Goal: Information Seeking & Learning: Find specific page/section

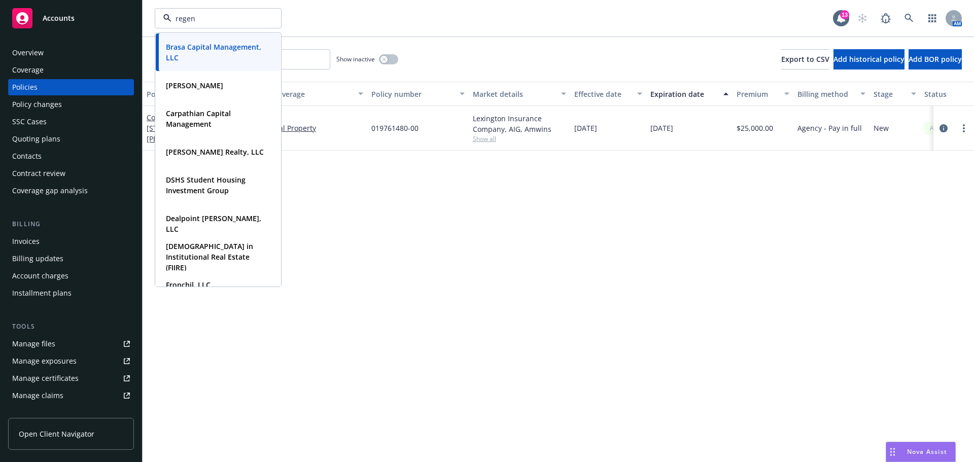
type input "regent"
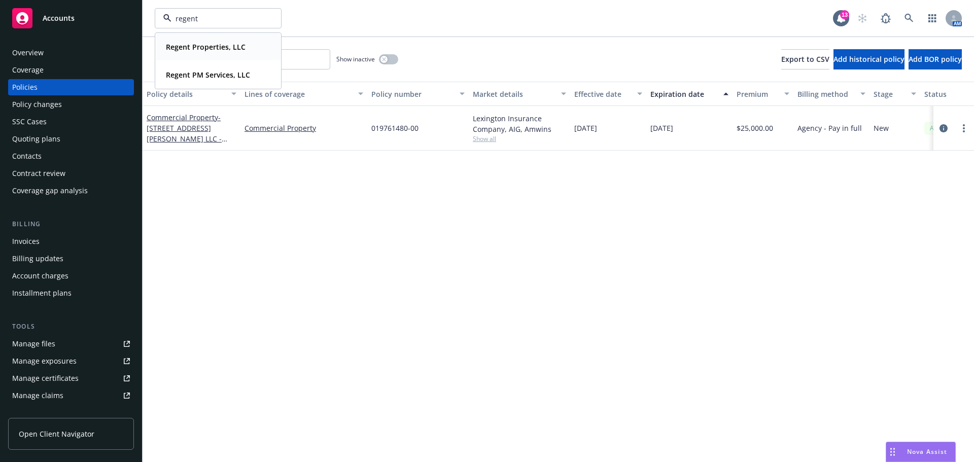
click at [194, 41] on div "Regent Properties, LLC" at bounding box center [205, 47] width 86 height 15
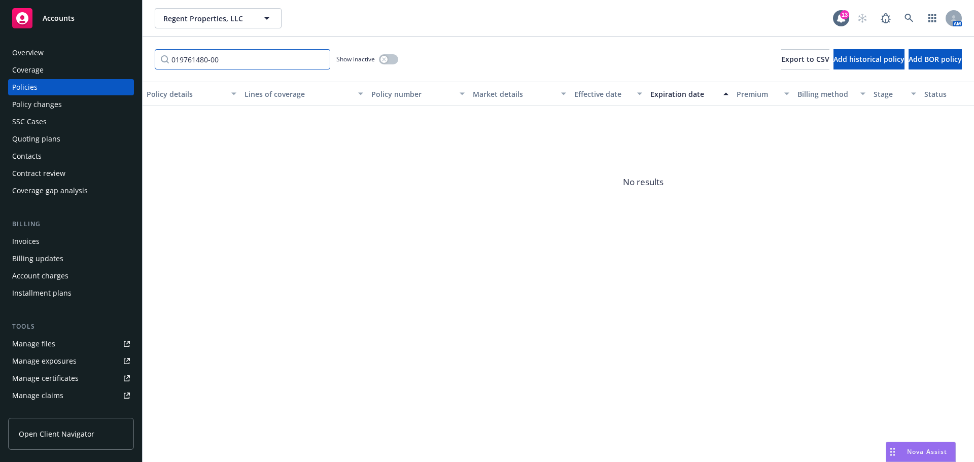
drag, startPoint x: 247, startPoint y: 64, endPoint x: 85, endPoint y: 57, distance: 162.6
click at [85, 57] on div "Accounts Overview Coverage Policies Policy changes SSC Cases Quoting plans Cont…" at bounding box center [487, 231] width 974 height 462
paste input "1C844621"
type input "1C844621"
click at [64, 241] on div "Invoices" at bounding box center [71, 241] width 118 height 16
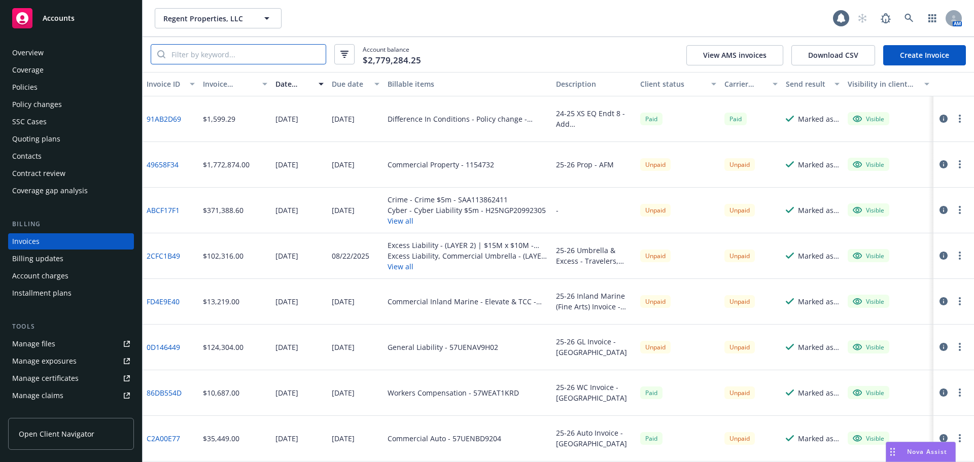
click at [187, 51] on input "search" at bounding box center [245, 54] width 160 height 19
paste input "1C844621"
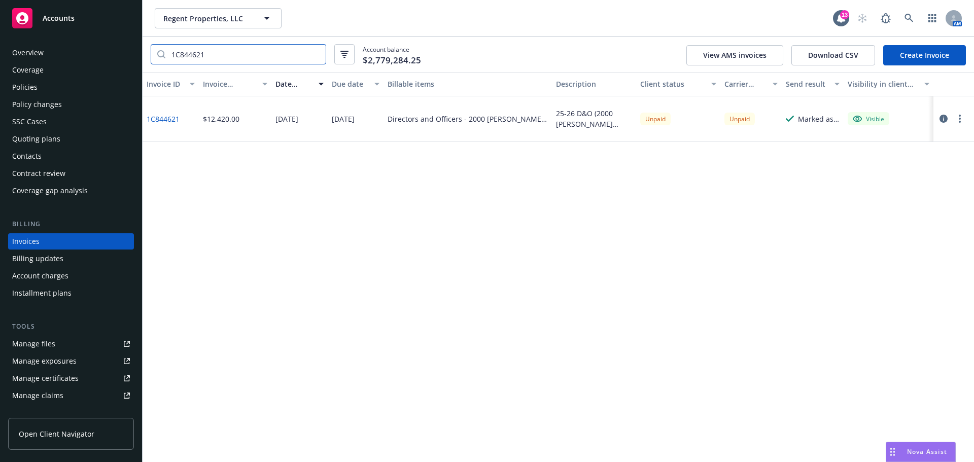
drag, startPoint x: 242, startPoint y: 59, endPoint x: 109, endPoint y: 55, distance: 133.0
click at [109, 55] on div "Accounts Overview Coverage Policies Policy changes SSC Cases Quoting plans Cont…" at bounding box center [487, 231] width 974 height 462
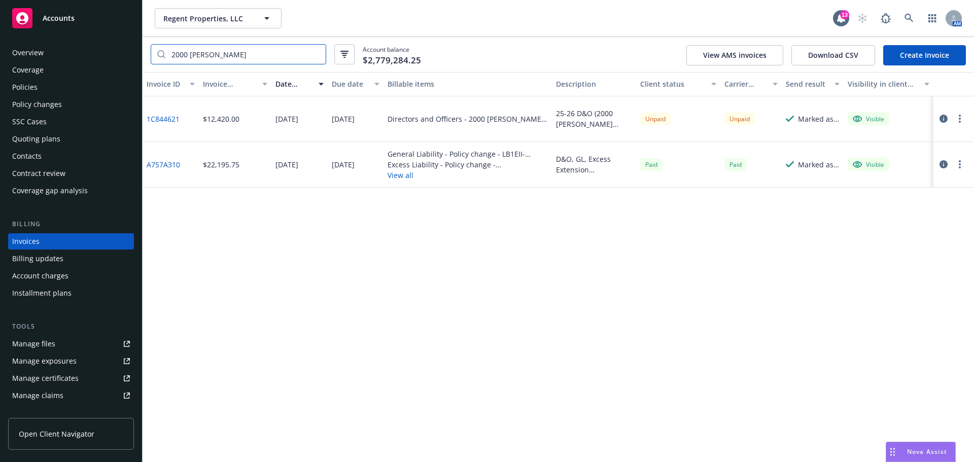
type input "2000 [PERSON_NAME]"
click at [217, 21] on span "Regent Properties, LLC" at bounding box center [207, 18] width 88 height 11
type input "the orden"
click at [208, 46] on strong "The Orden Company, LLC" at bounding box center [210, 47] width 88 height 10
click at [56, 81] on div "Policies" at bounding box center [71, 87] width 118 height 16
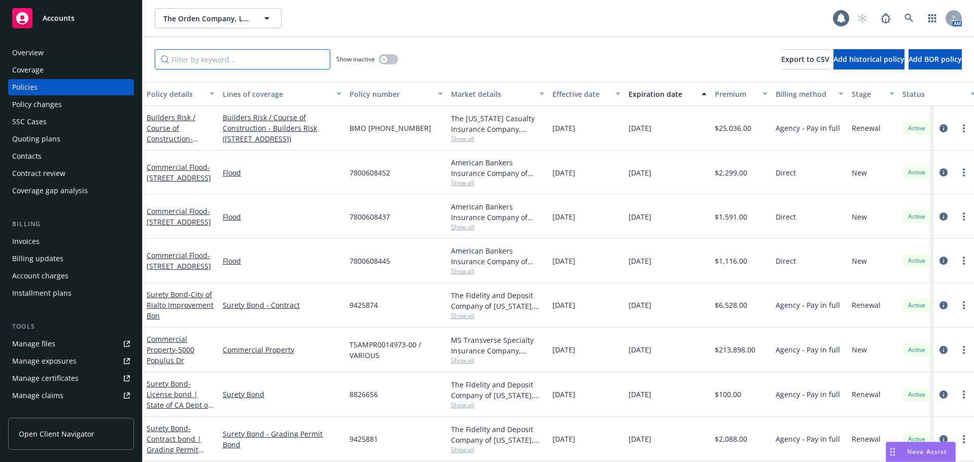
click at [302, 58] on input "Filter by keyword..." at bounding box center [243, 59] width 176 height 20
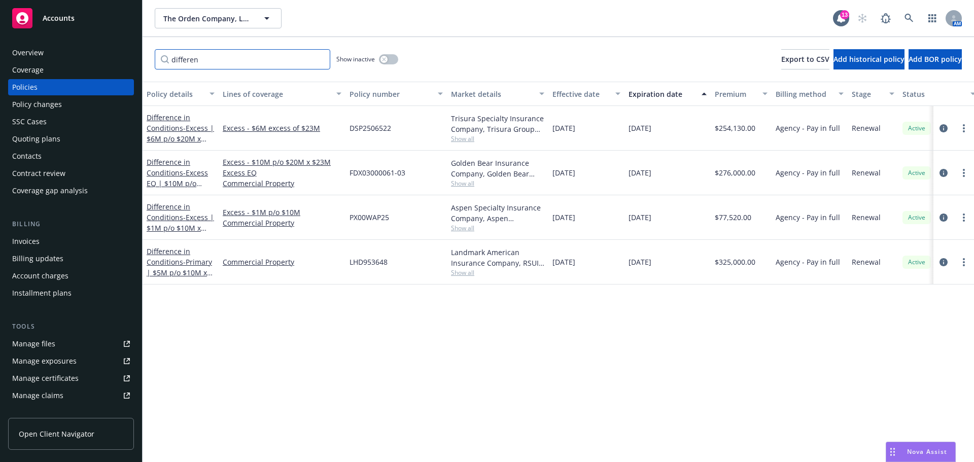
type input "differen"
click at [469, 276] on span "Show all" at bounding box center [497, 272] width 93 height 9
click at [599, 307] on div "Policy details Lines of coverage Policy number Market details Effective date Ex…" at bounding box center [559, 272] width 832 height 381
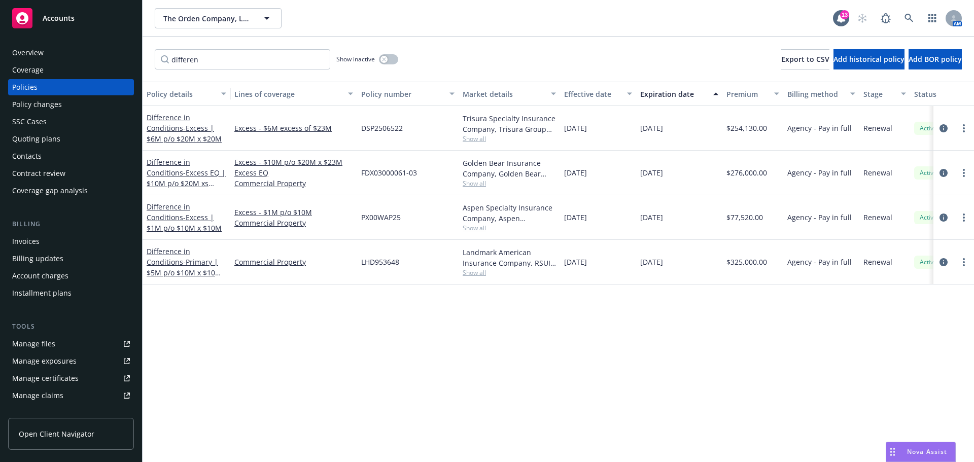
drag, startPoint x: 217, startPoint y: 95, endPoint x: 229, endPoint y: 95, distance: 11.7
click at [228, 95] on div "button" at bounding box center [225, 93] width 5 height 23
